Goal: Navigation & Orientation: Find specific page/section

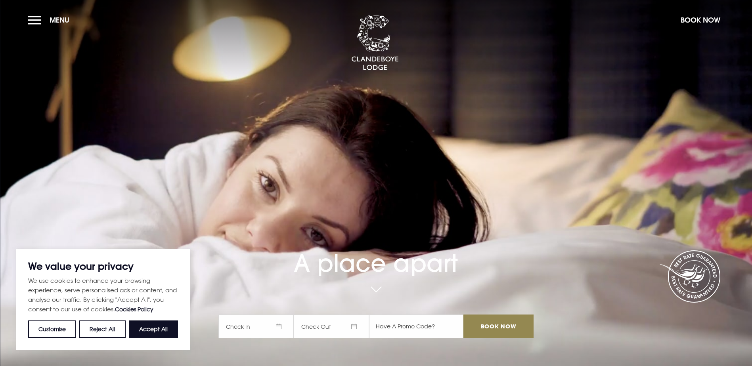
click at [35, 13] on button "Menu" at bounding box center [51, 19] width 46 height 17
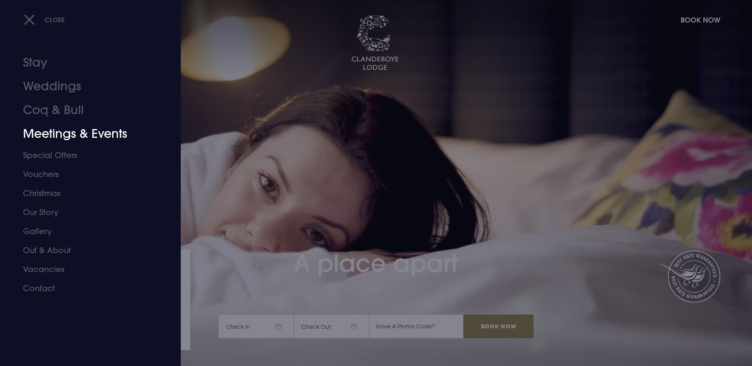
click at [51, 135] on link "Meetings & Events" at bounding box center [85, 134] width 125 height 24
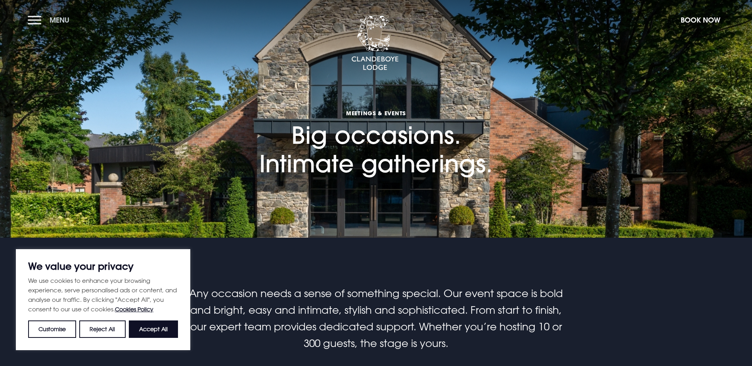
click at [30, 23] on button "Menu" at bounding box center [51, 19] width 46 height 17
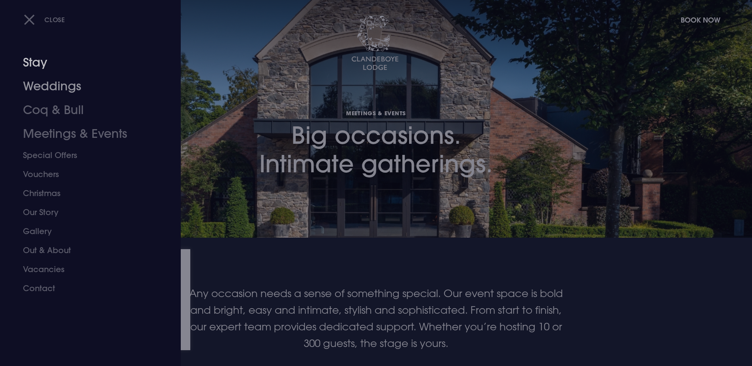
click at [54, 79] on link "Weddings" at bounding box center [85, 86] width 125 height 24
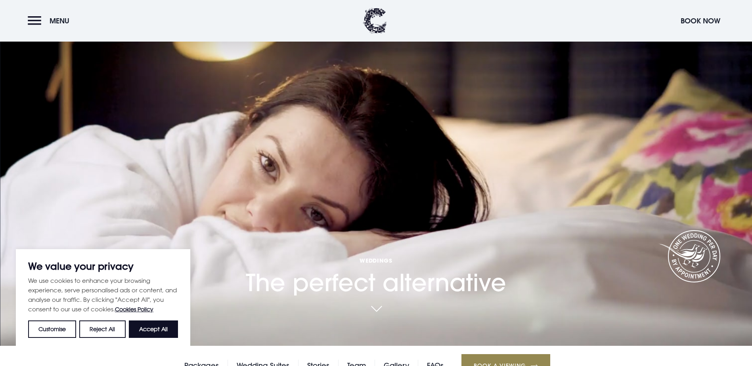
scroll to position [40, 0]
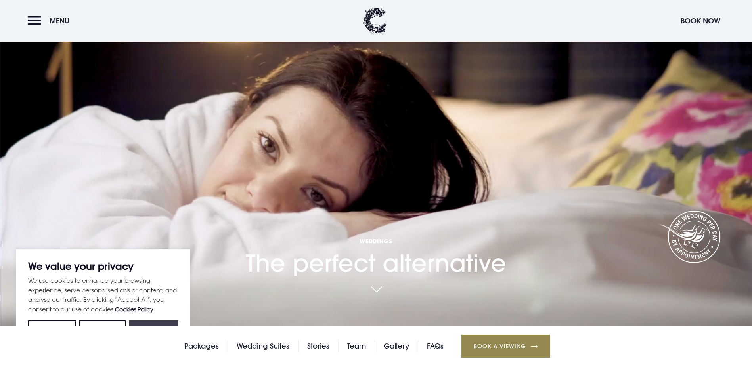
click at [156, 327] on button "Accept All" at bounding box center [153, 329] width 49 height 17
checkbox input "true"
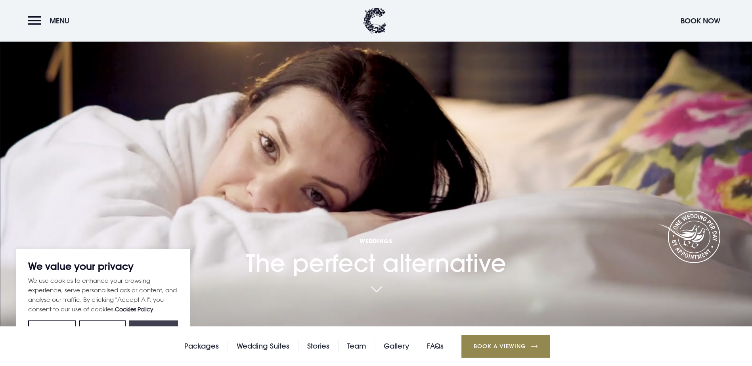
checkbox input "true"
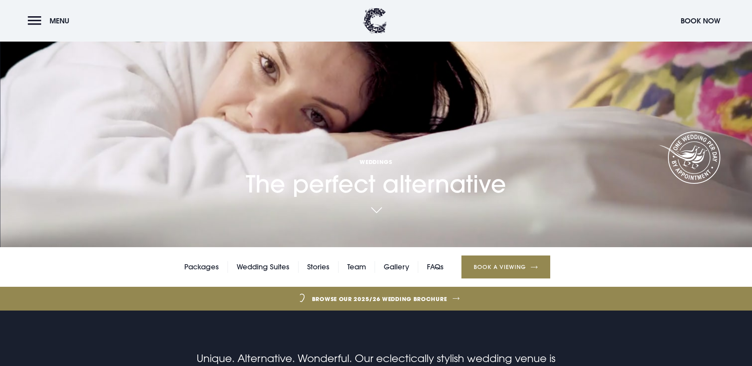
scroll to position [158, 0]
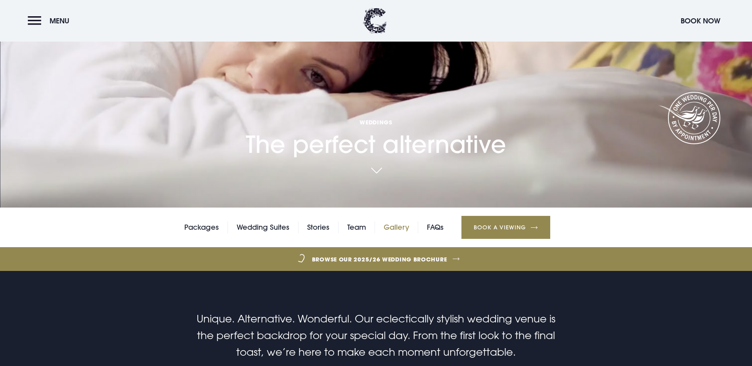
click at [403, 221] on link "Gallery" at bounding box center [396, 227] width 25 height 12
